Goal: Task Accomplishment & Management: Manage account settings

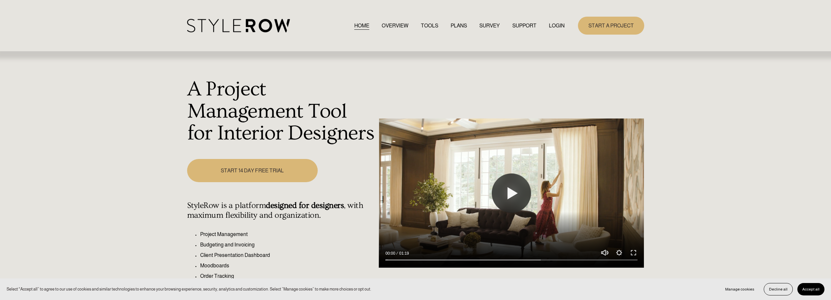
click at [558, 25] on link "LOGIN" at bounding box center [557, 25] width 16 height 9
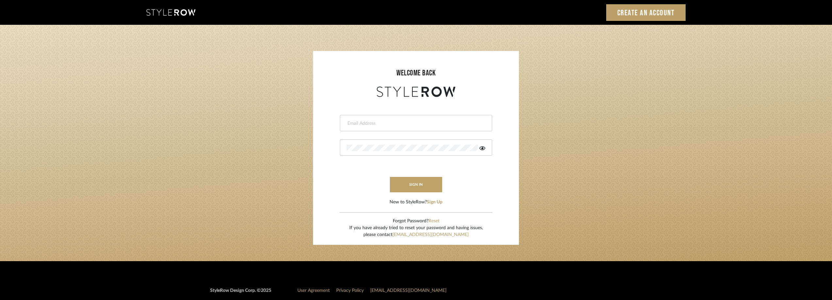
click at [392, 124] on input "email" at bounding box center [415, 123] width 137 height 7
drag, startPoint x: 390, startPoint y: 122, endPoint x: 265, endPoint y: 114, distance: 125.1
click at [265, 114] on login-page "welcome back Anela919 Invalid email address. This field is required sign in New…" at bounding box center [416, 143] width 832 height 237
type input "anela@studiodb.com"
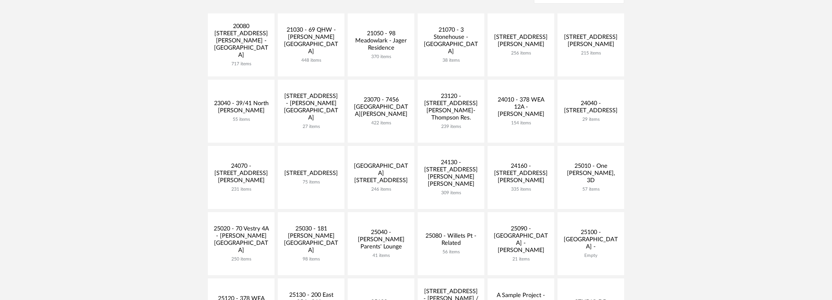
scroll to position [163, 0]
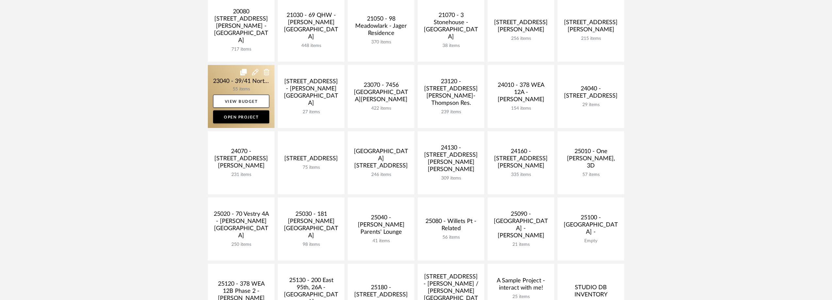
click at [242, 86] on link at bounding box center [241, 96] width 67 height 63
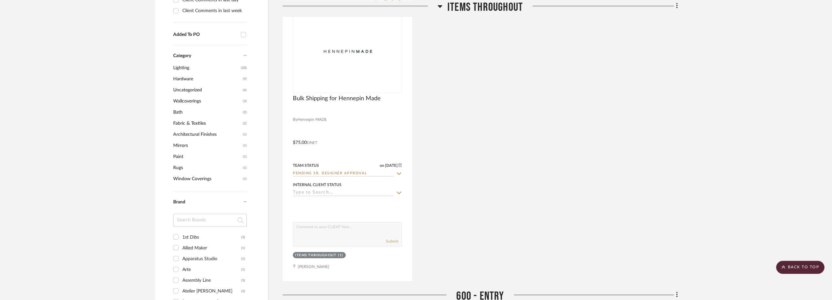
scroll to position [621, 0]
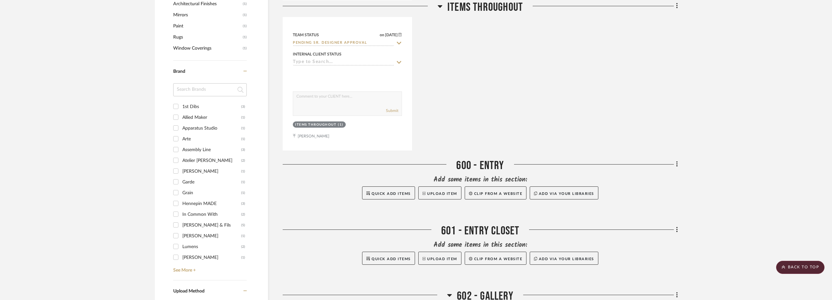
click at [191, 87] on input at bounding box center [210, 89] width 74 height 13
type input "wes"
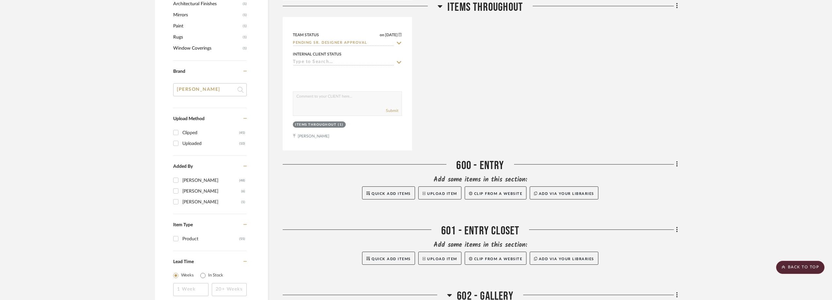
drag, startPoint x: 193, startPoint y: 89, endPoint x: 154, endPoint y: 91, distance: 38.6
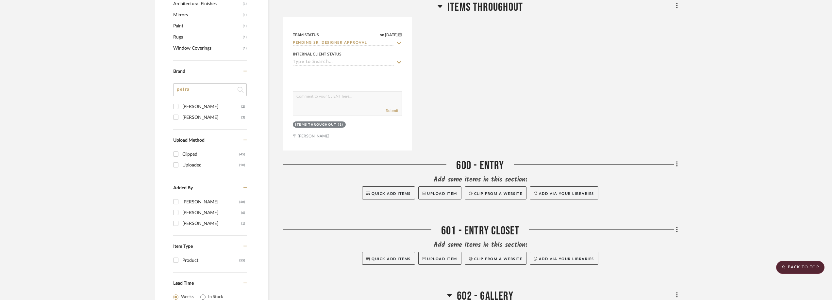
type input "petra"
click at [206, 113] on div "Petra Hardware" at bounding box center [211, 117] width 59 height 10
click at [181, 113] on input "Petra Hardware (3)" at bounding box center [176, 117] width 10 height 10
checkbox input "true"
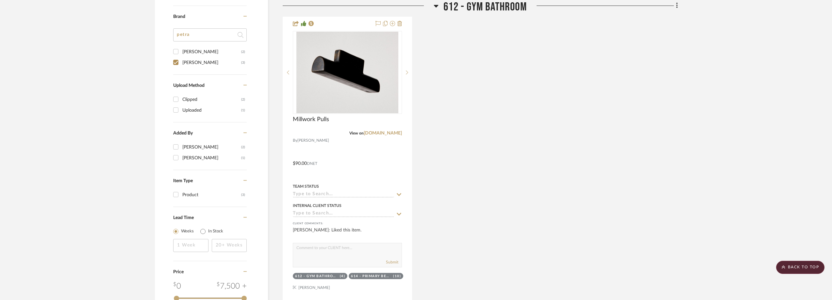
scroll to position [469, 0]
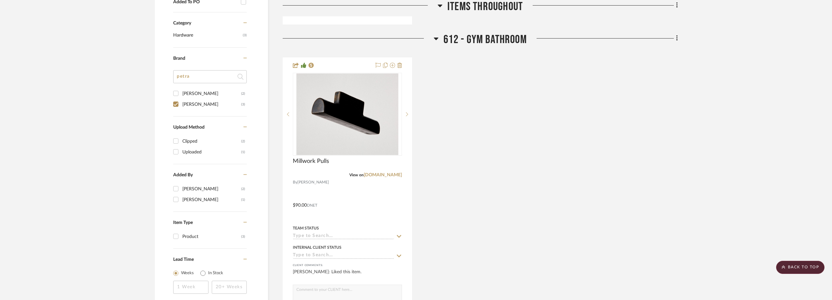
click at [208, 92] on div "Petra" at bounding box center [211, 94] width 59 height 10
click at [181, 92] on input "Petra (2)" at bounding box center [176, 93] width 10 height 10
checkbox input "true"
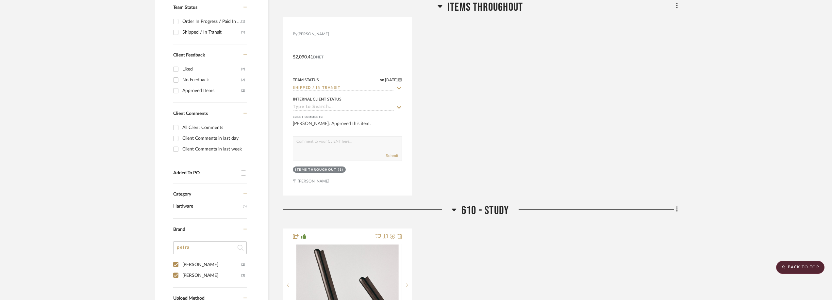
scroll to position [207, 0]
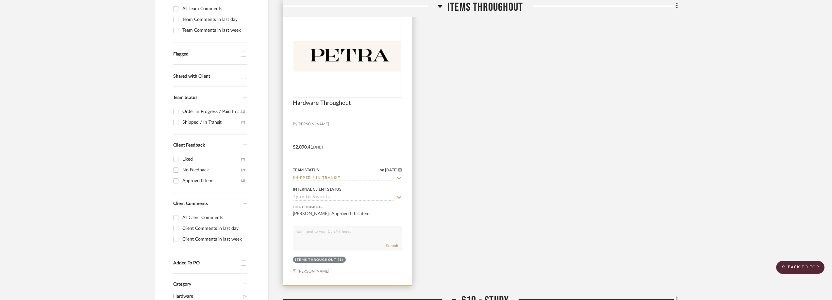
click at [0, 0] on img at bounding box center [0, 0] width 0 height 0
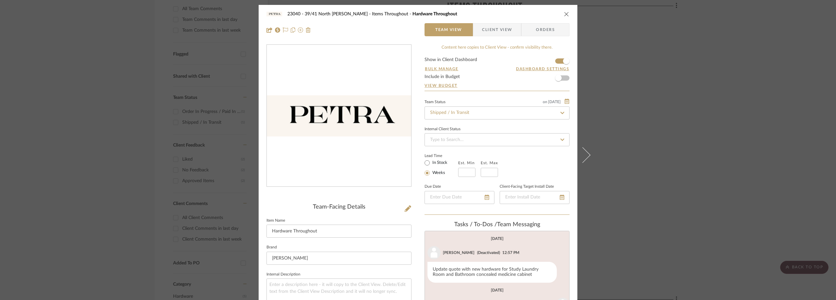
scroll to position [22, 0]
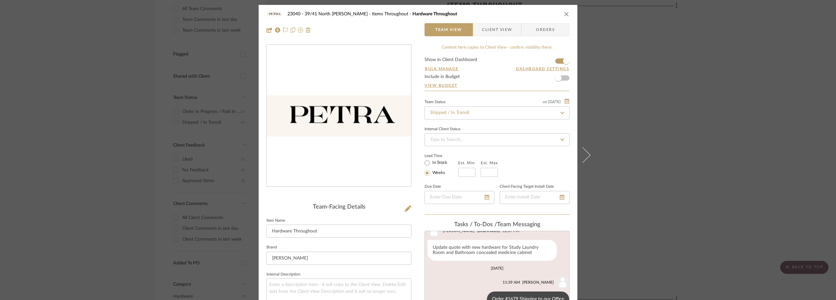
click at [504, 28] on span "Client View" at bounding box center [497, 29] width 30 height 13
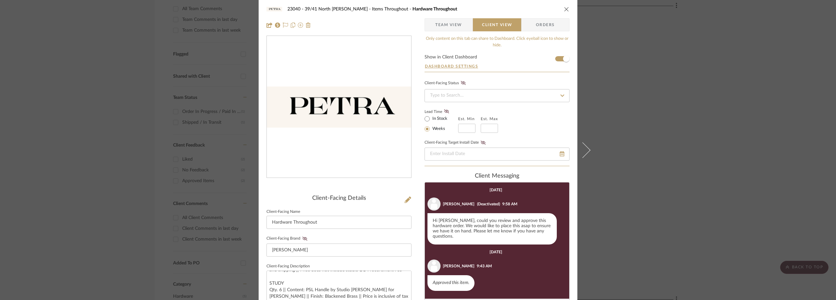
scroll to position [0, 0]
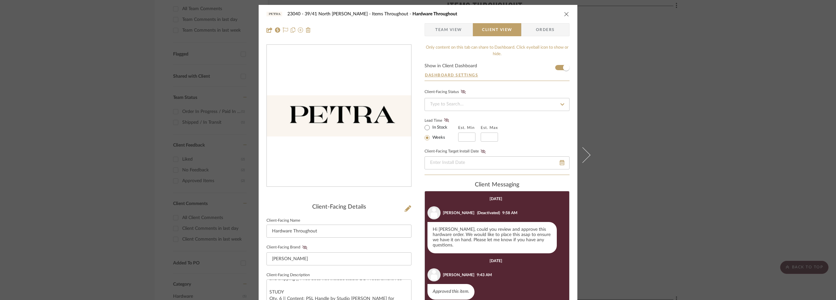
click at [158, 73] on div "23040 - 39/41 North Moore - Weissmann Items Throughout Hardware Throughout Team…" at bounding box center [418, 150] width 836 height 300
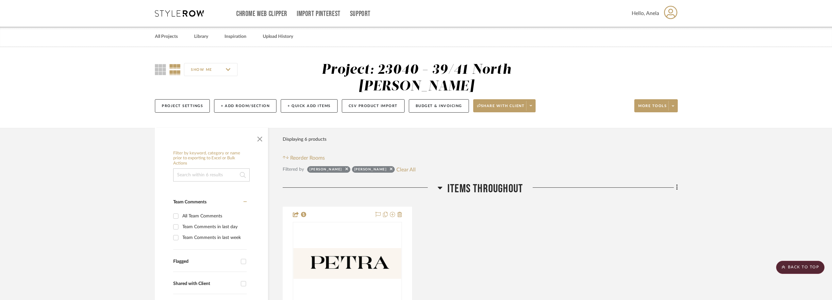
click at [177, 8] on div "Chrome Web Clipper Import Pinterest Support All Projects Library Inspiration Up…" at bounding box center [416, 13] width 523 height 27
click at [175, 12] on icon at bounding box center [179, 13] width 49 height 7
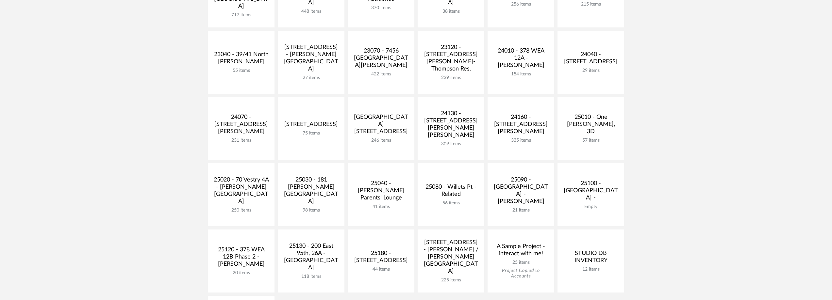
scroll to position [163, 0]
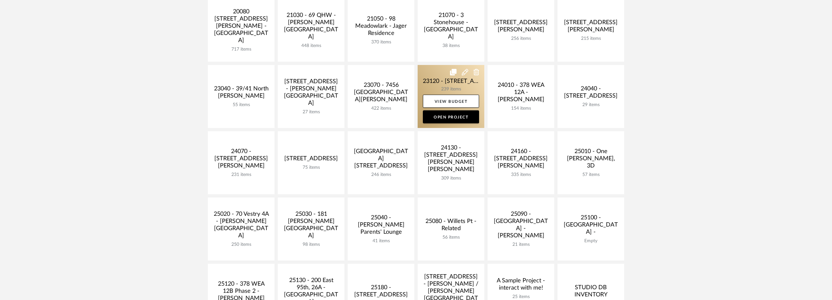
click at [430, 80] on link at bounding box center [451, 96] width 67 height 63
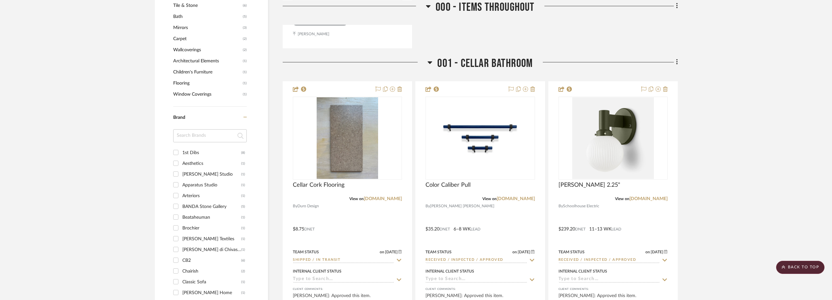
scroll to position [751, 0]
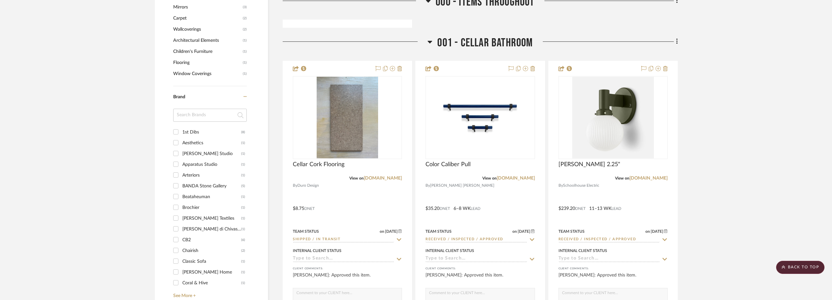
click at [206, 117] on input at bounding box center [210, 115] width 74 height 13
type input "dutt"
click at [202, 127] on div "Dutton Brown" at bounding box center [211, 132] width 59 height 10
click at [181, 127] on input "Dutton Brown (1)" at bounding box center [176, 132] width 10 height 10
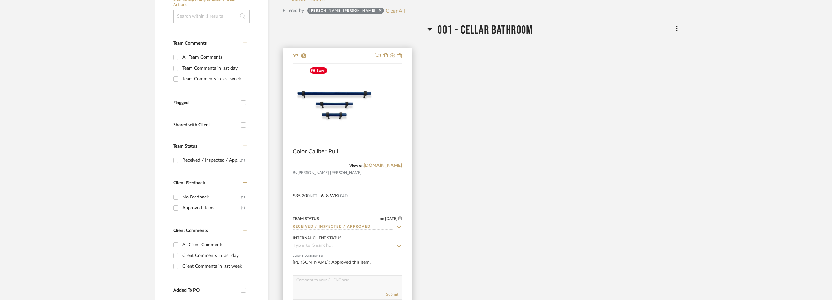
scroll to position [76, 0]
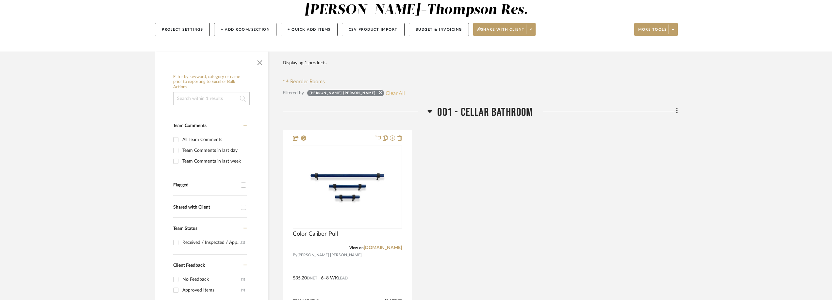
click at [386, 90] on button "Clear All" at bounding box center [395, 93] width 19 height 8
checkbox input "false"
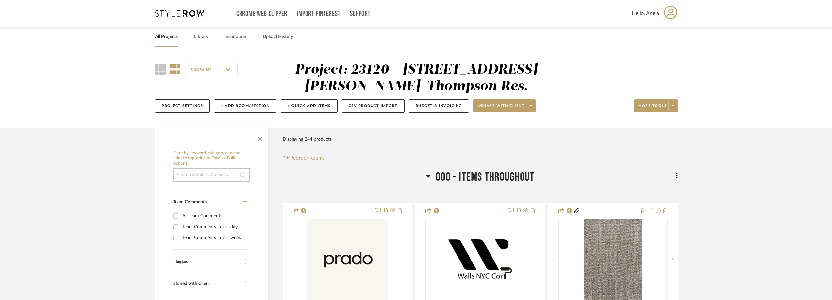
click at [173, 14] on icon at bounding box center [179, 13] width 49 height 7
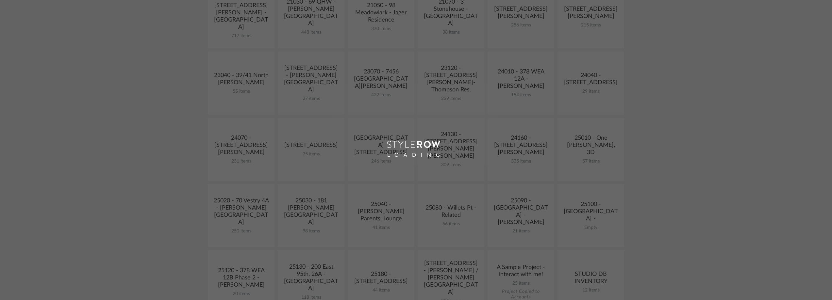
scroll to position [196, 0]
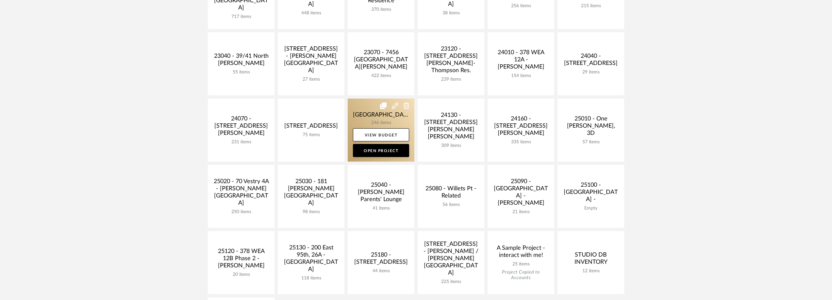
click at [358, 121] on link at bounding box center [381, 130] width 67 height 63
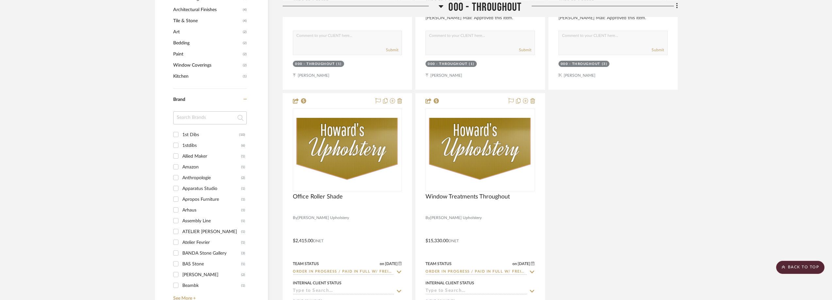
scroll to position [653, 0]
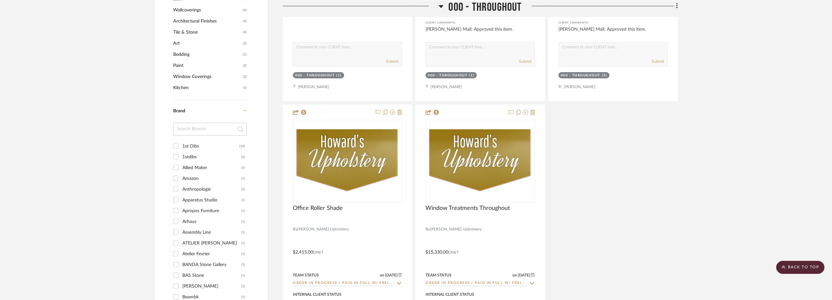
click at [203, 130] on input at bounding box center [210, 129] width 74 height 13
type input "lo"
click at [203, 187] on div "Lo & Co" at bounding box center [211, 189] width 59 height 10
click at [181, 187] on input "Lo & Co (1)" at bounding box center [176, 189] width 10 height 10
checkbox input "true"
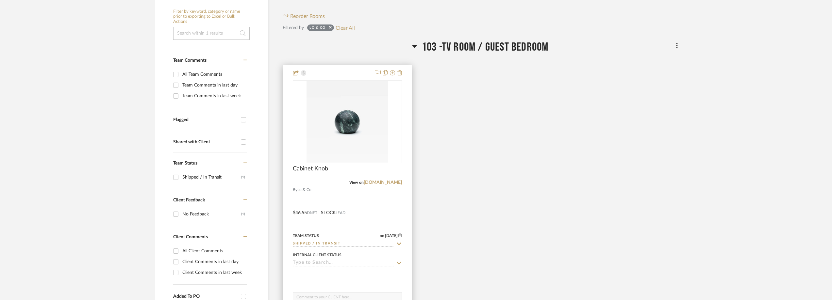
scroll to position [136, 0]
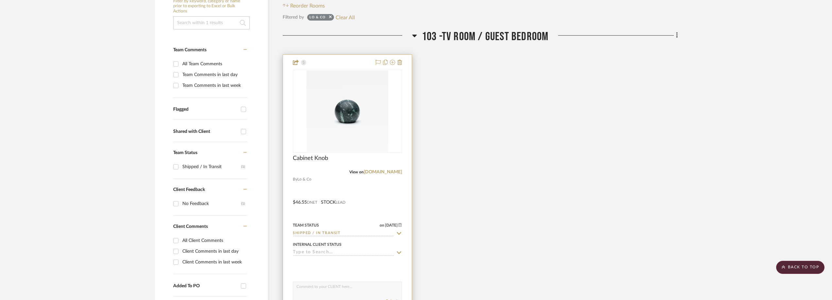
click at [399, 232] on icon at bounding box center [399, 233] width 6 height 5
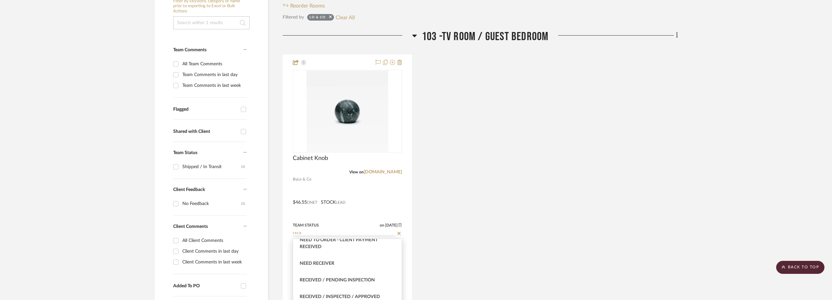
scroll to position [33, 0]
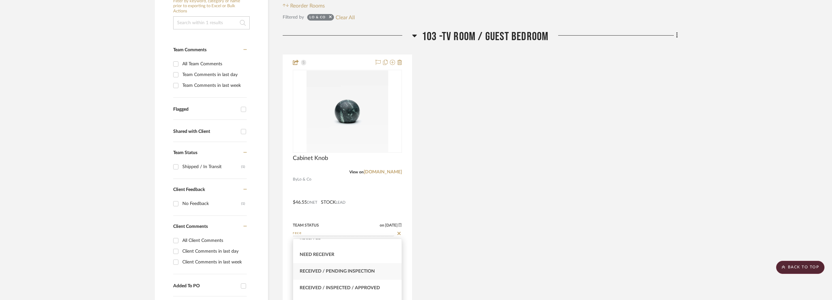
type input "rece"
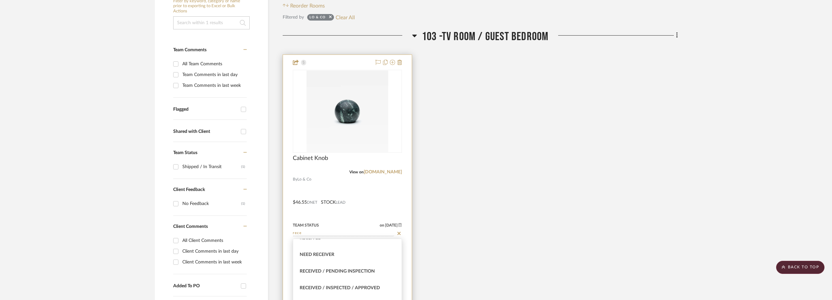
click at [367, 274] on div "Received / Pending Inspection" at bounding box center [347, 271] width 108 height 17
type input "10/8/2025"
type input "Received / Pending Inspection"
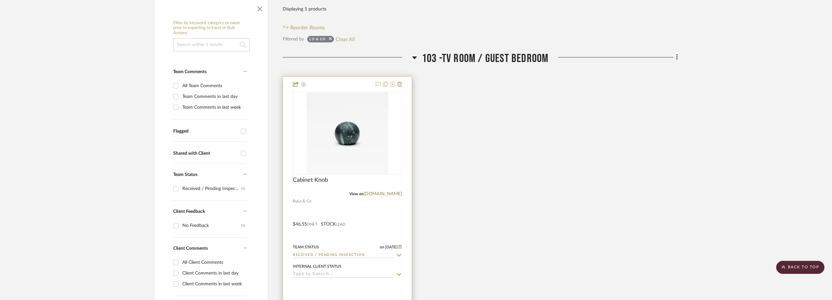
scroll to position [103, 0]
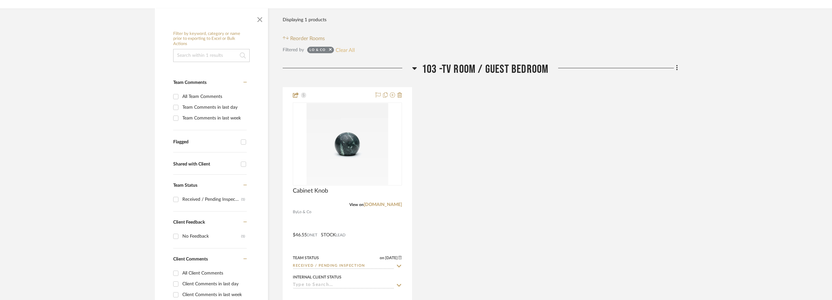
click at [348, 52] on button "Clear All" at bounding box center [345, 50] width 19 height 8
checkbox input "false"
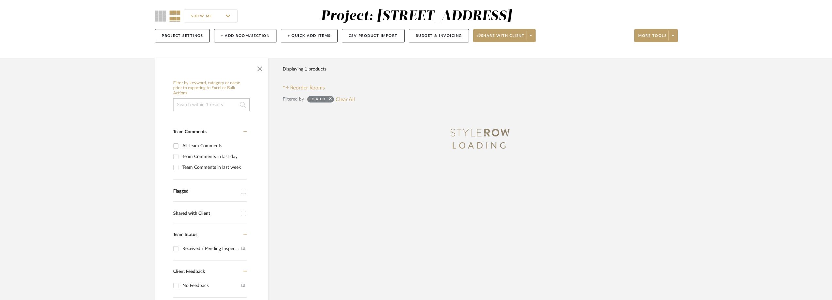
scroll to position [0, 0]
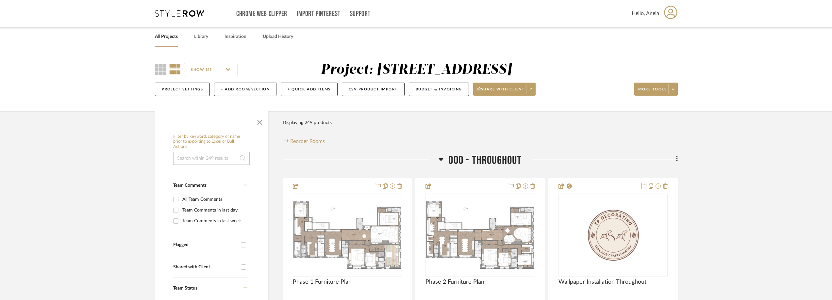
click at [175, 14] on icon at bounding box center [179, 13] width 49 height 7
